Goal: Information Seeking & Learning: Learn about a topic

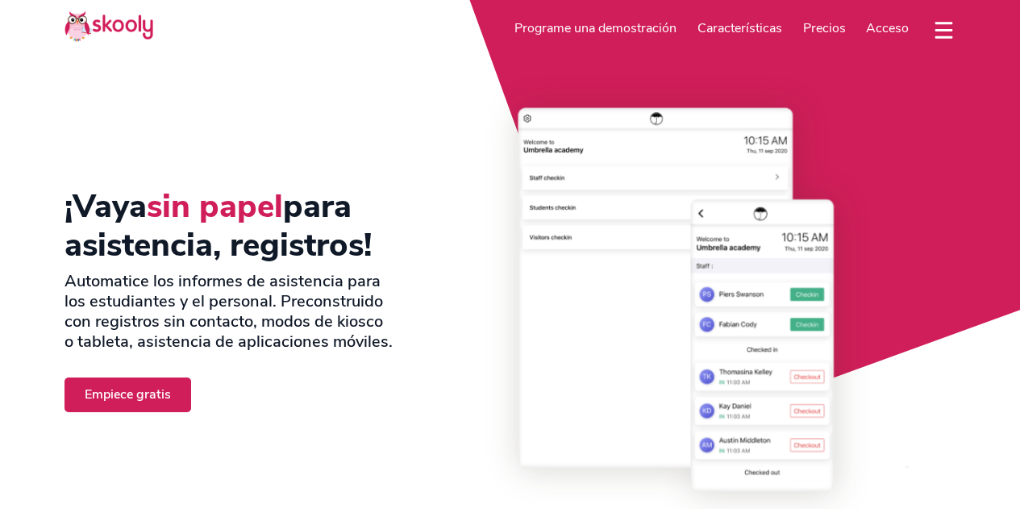
select select "es"
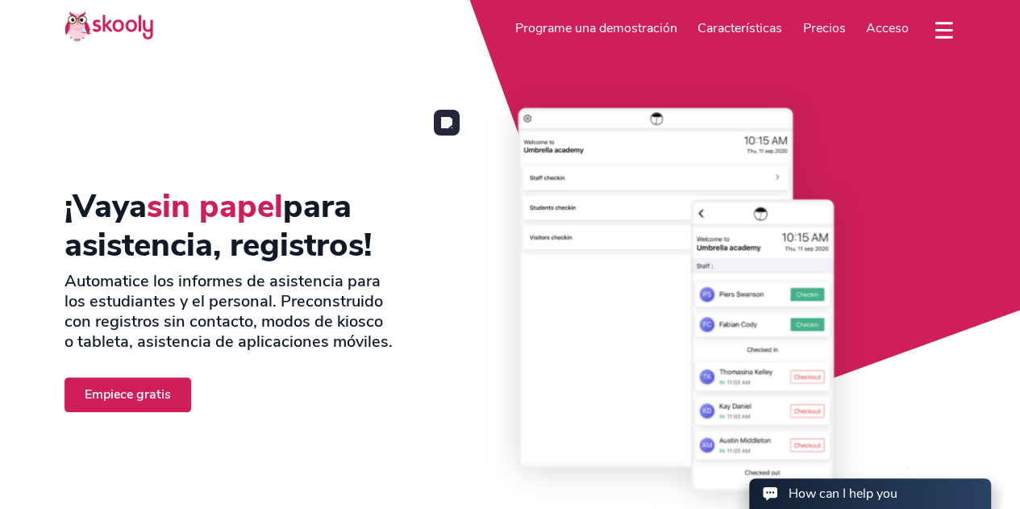
select select "1"
select select "[GEOGRAPHIC_DATA]"
select select "America/New_York"
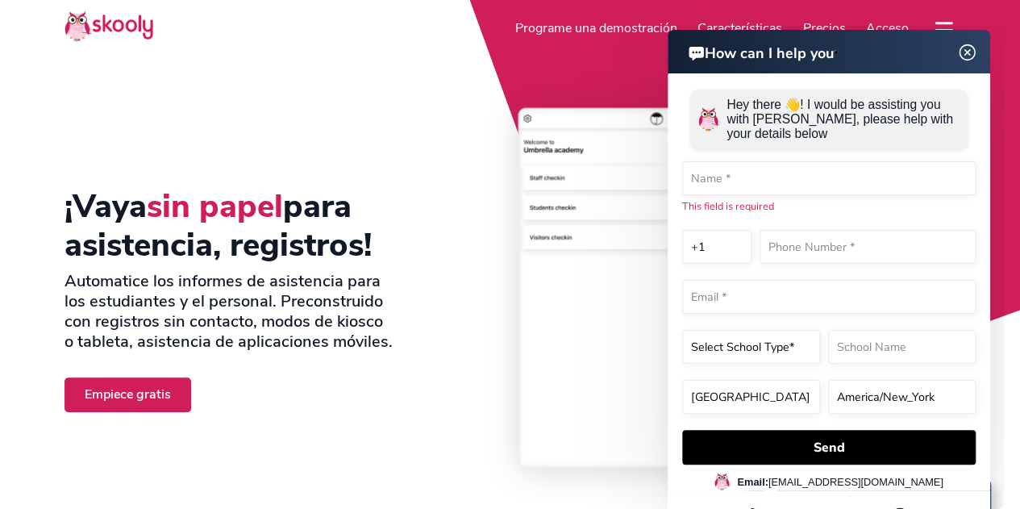
click at [968, 48] on img at bounding box center [967, 53] width 31 height 20
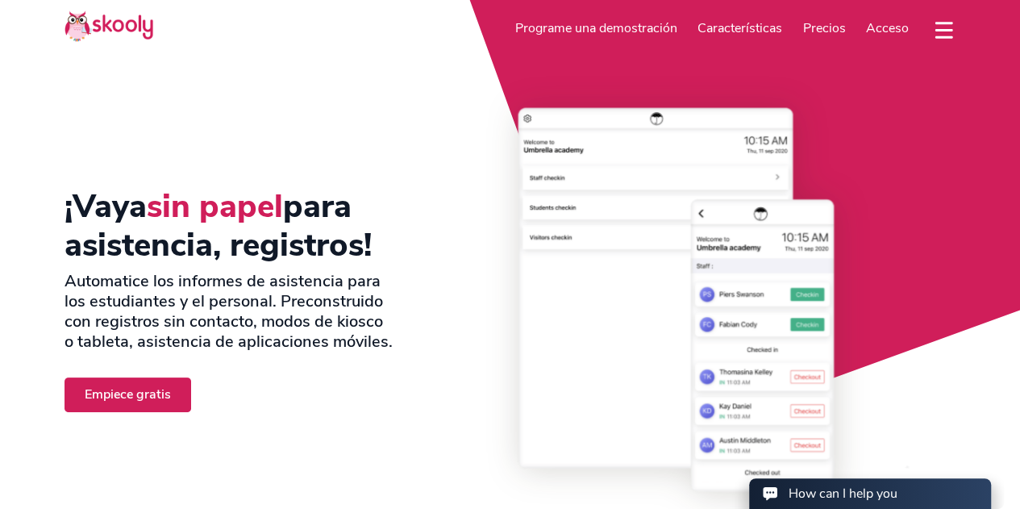
click at [818, 24] on span "Precios" at bounding box center [824, 28] width 43 height 18
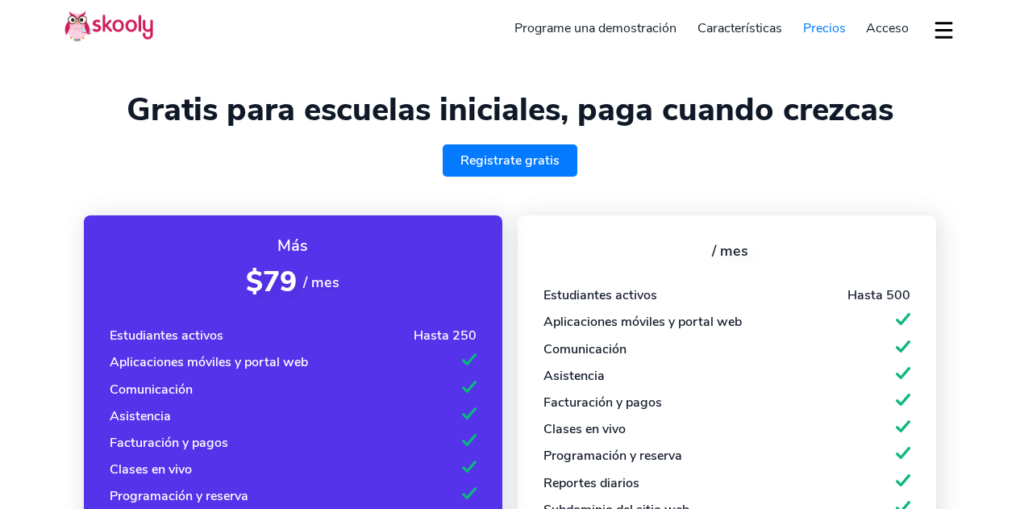
select select "es"
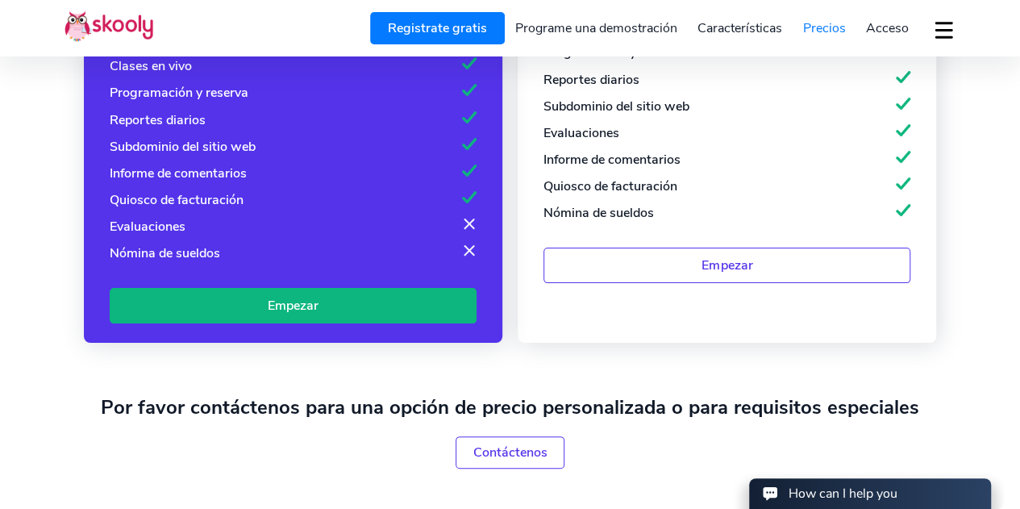
scroll to position [161, 0]
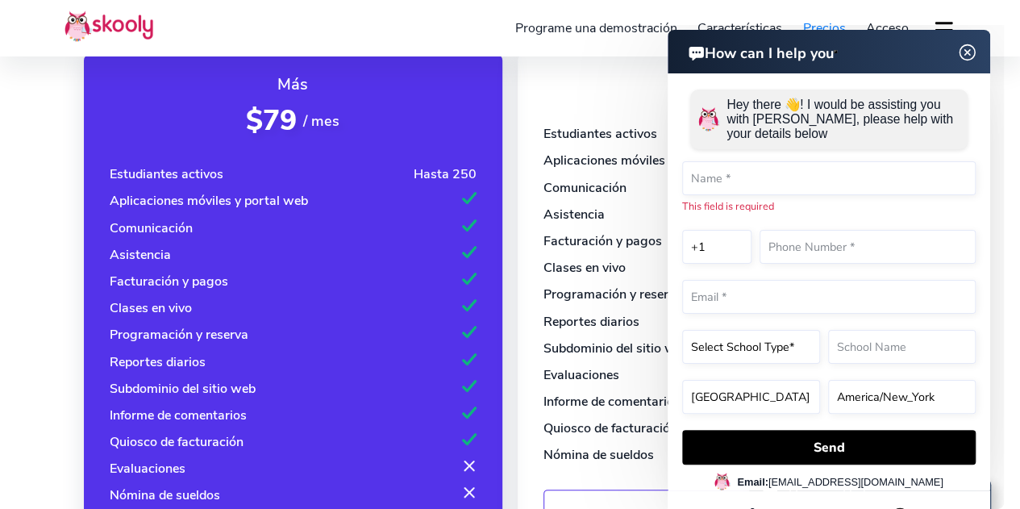
click at [971, 49] on img at bounding box center [967, 53] width 31 height 20
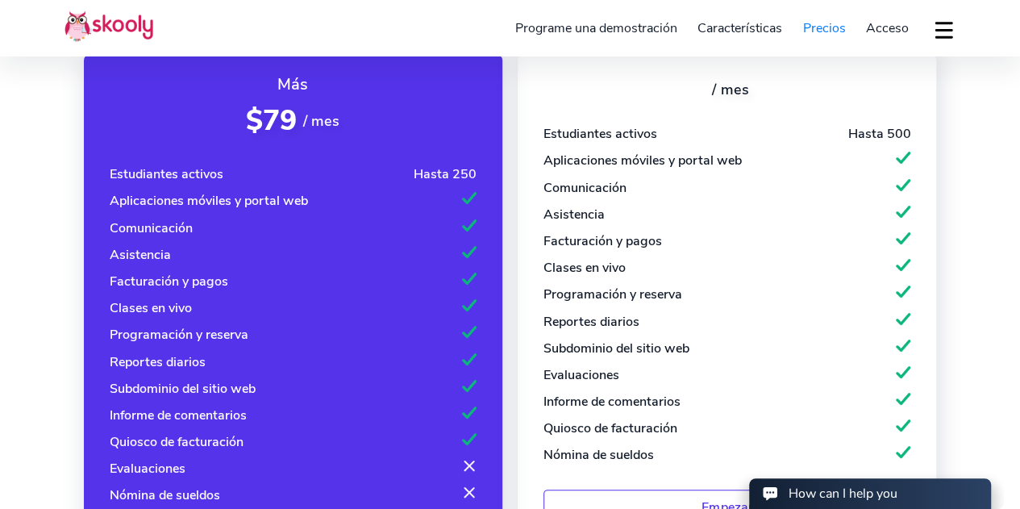
scroll to position [0, 0]
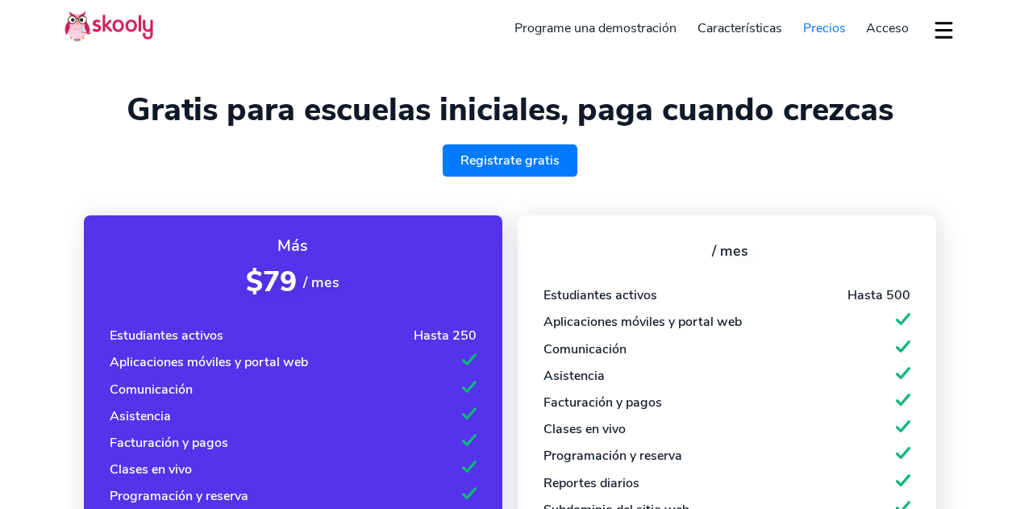
select select "es"
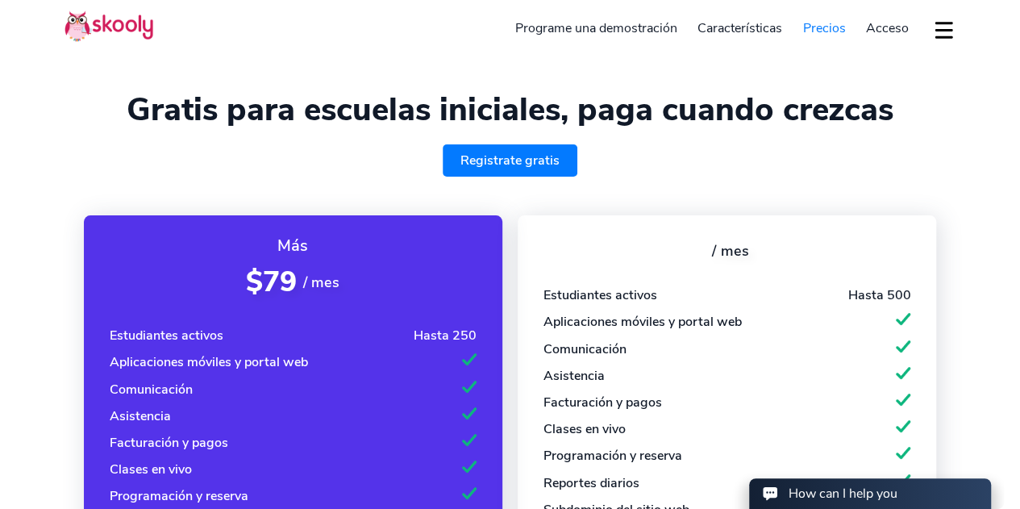
select select "1"
select select "[GEOGRAPHIC_DATA]"
select select "America/New_York"
